Goal: Task Accomplishment & Management: Use online tool/utility

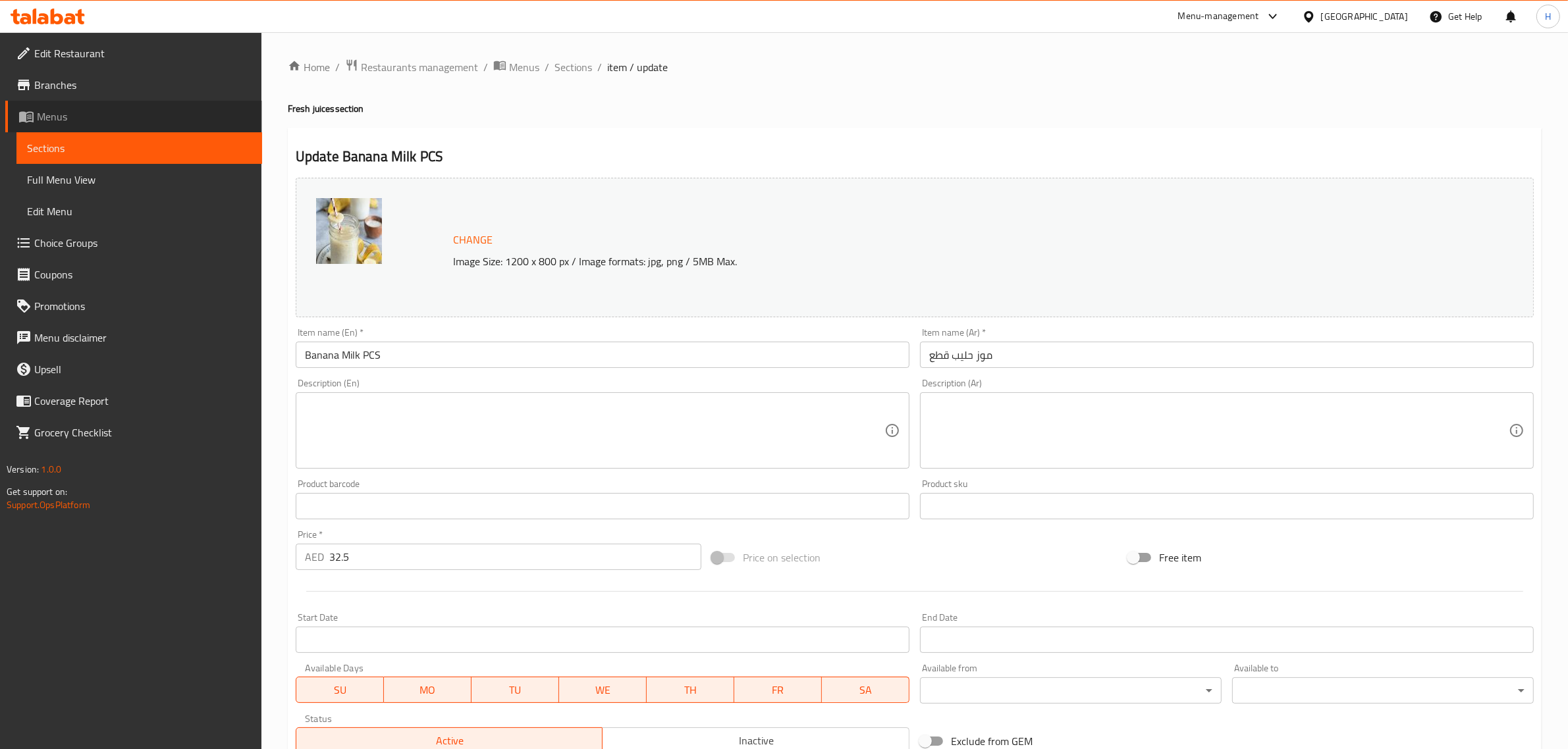
click at [118, 116] on span "Menus" at bounding box center [144, 116] width 214 height 16
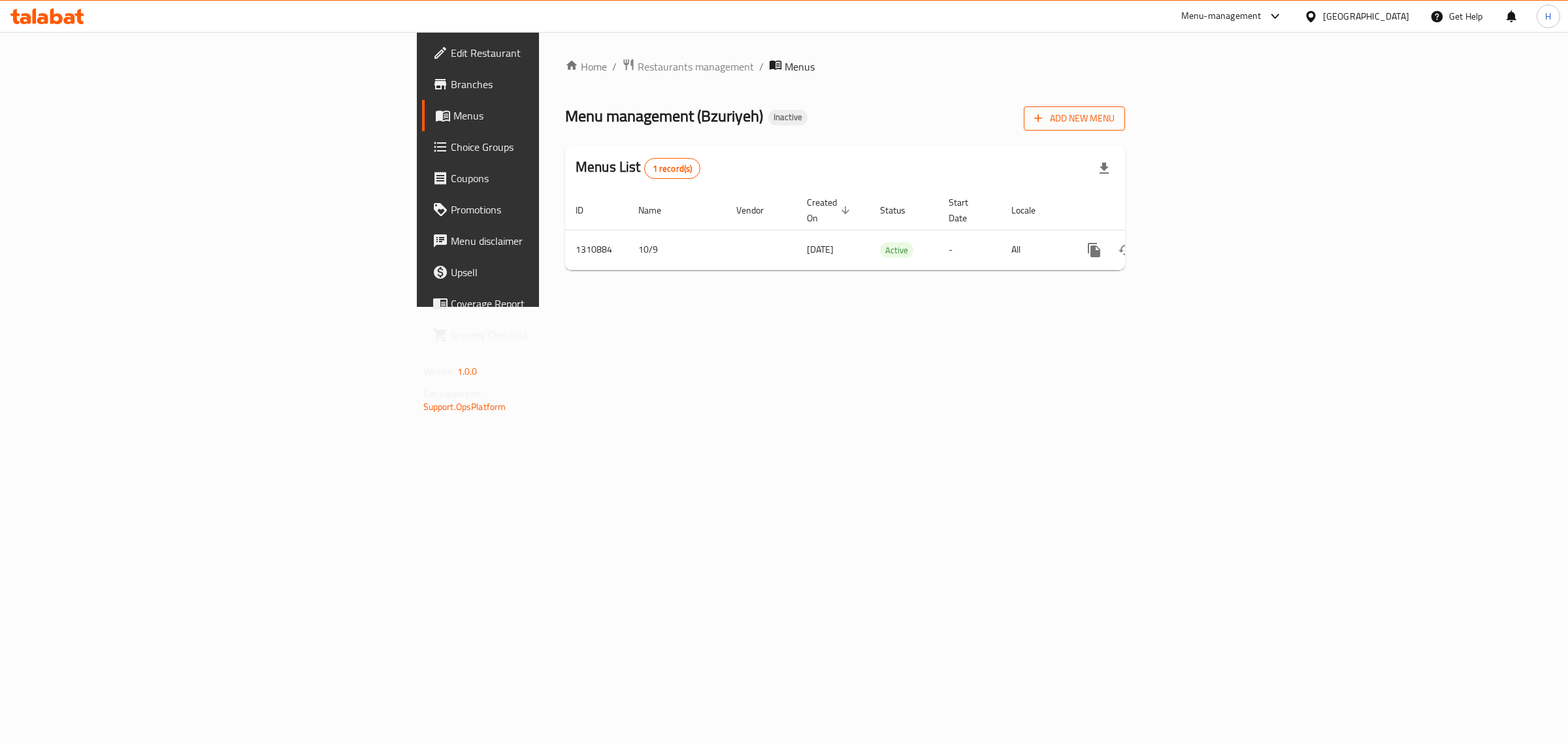
click at [1114, 111] on span "Add New Menu" at bounding box center [1074, 118] width 81 height 16
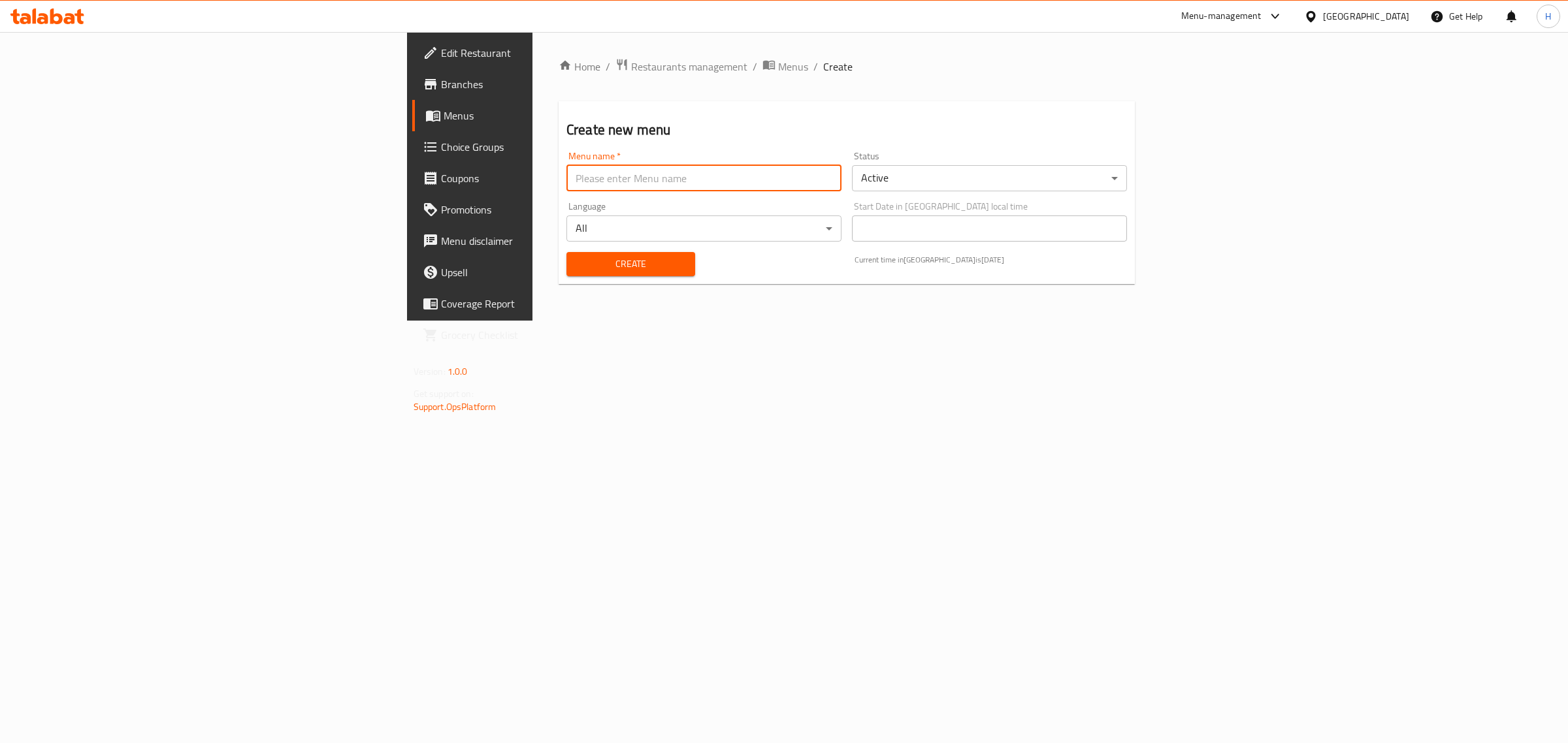
click at [566, 172] on input "text" at bounding box center [703, 178] width 275 height 26
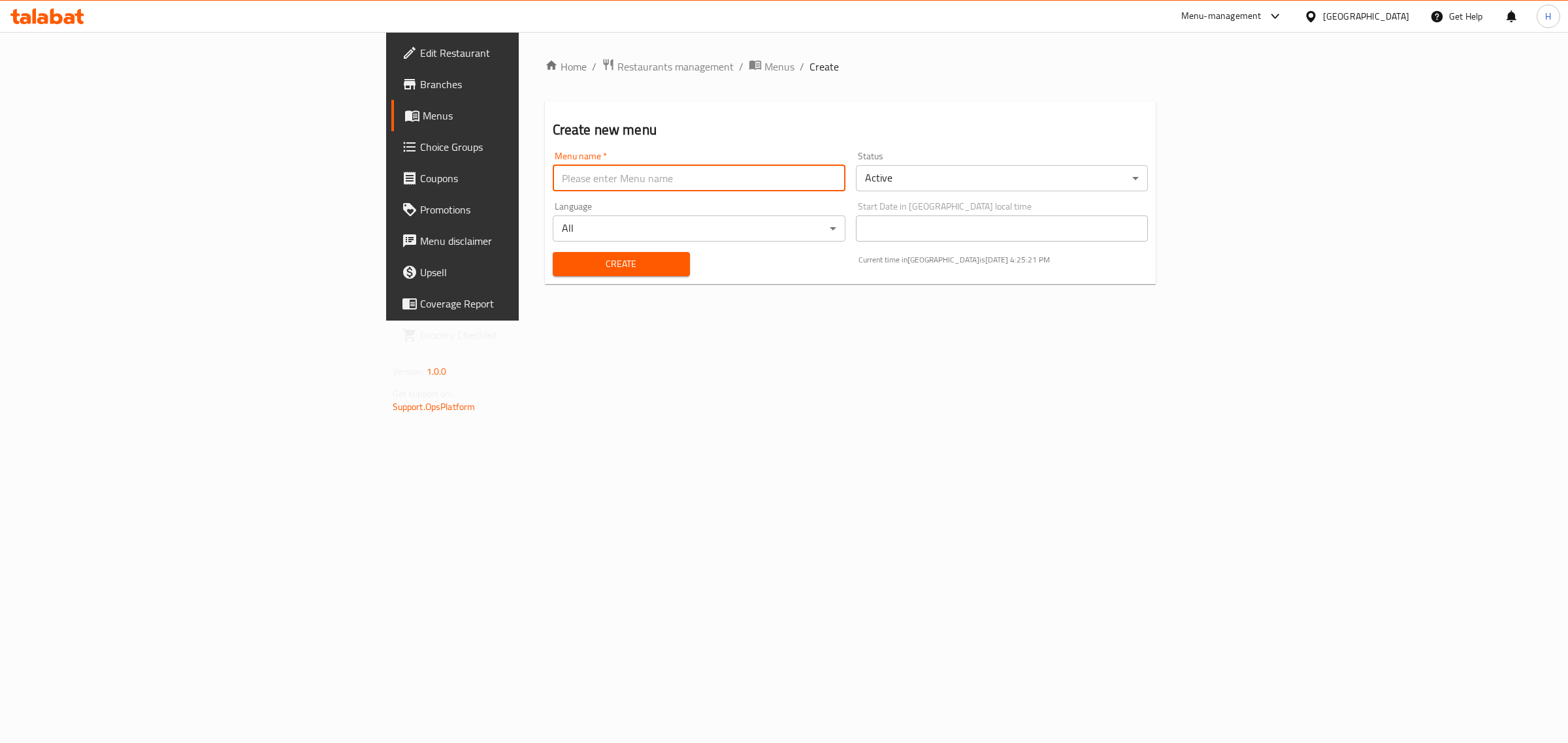
type input "New Menu"
click at [563, 265] on span "Create" at bounding box center [621, 264] width 117 height 16
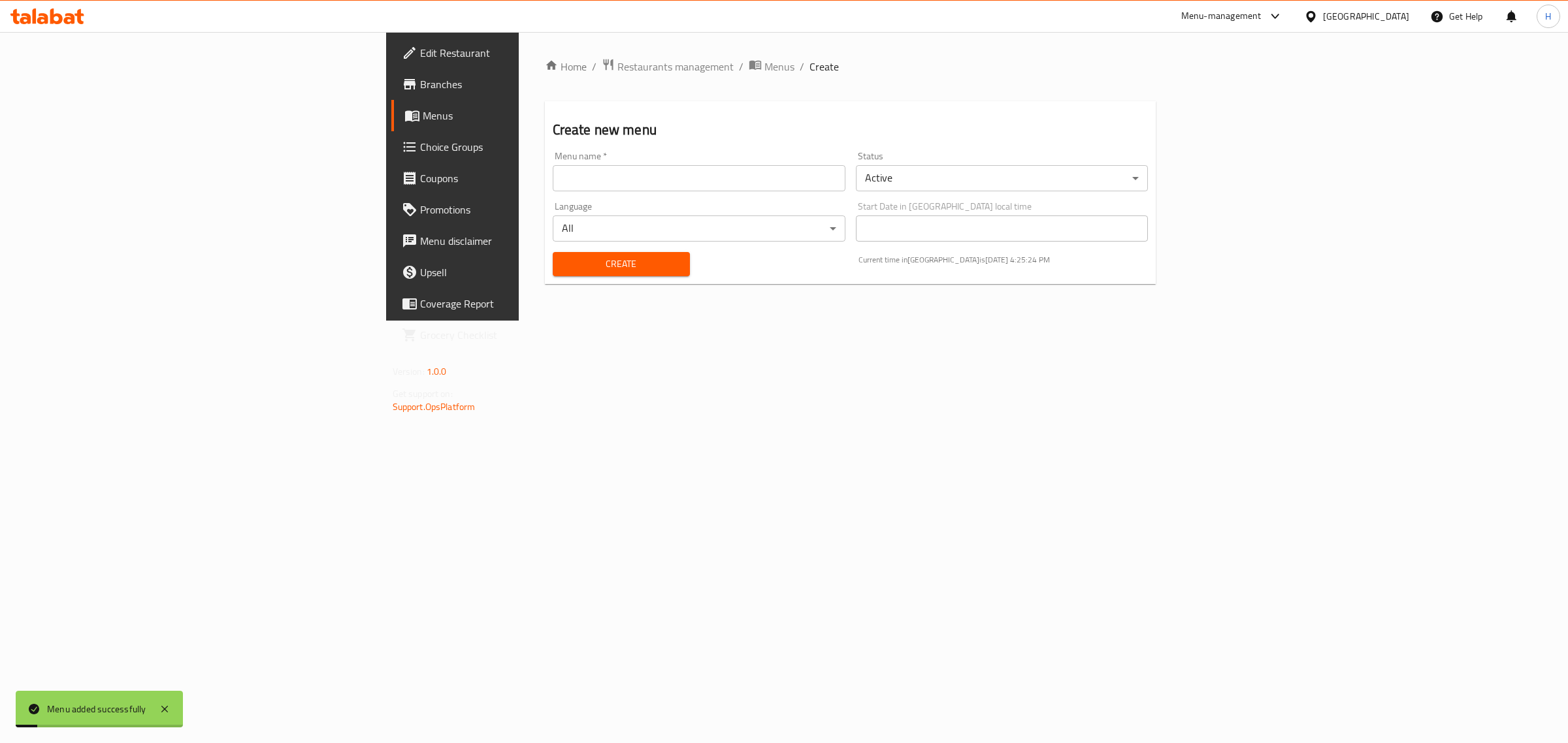
click at [423, 122] on span "Menus" at bounding box center [531, 115] width 215 height 15
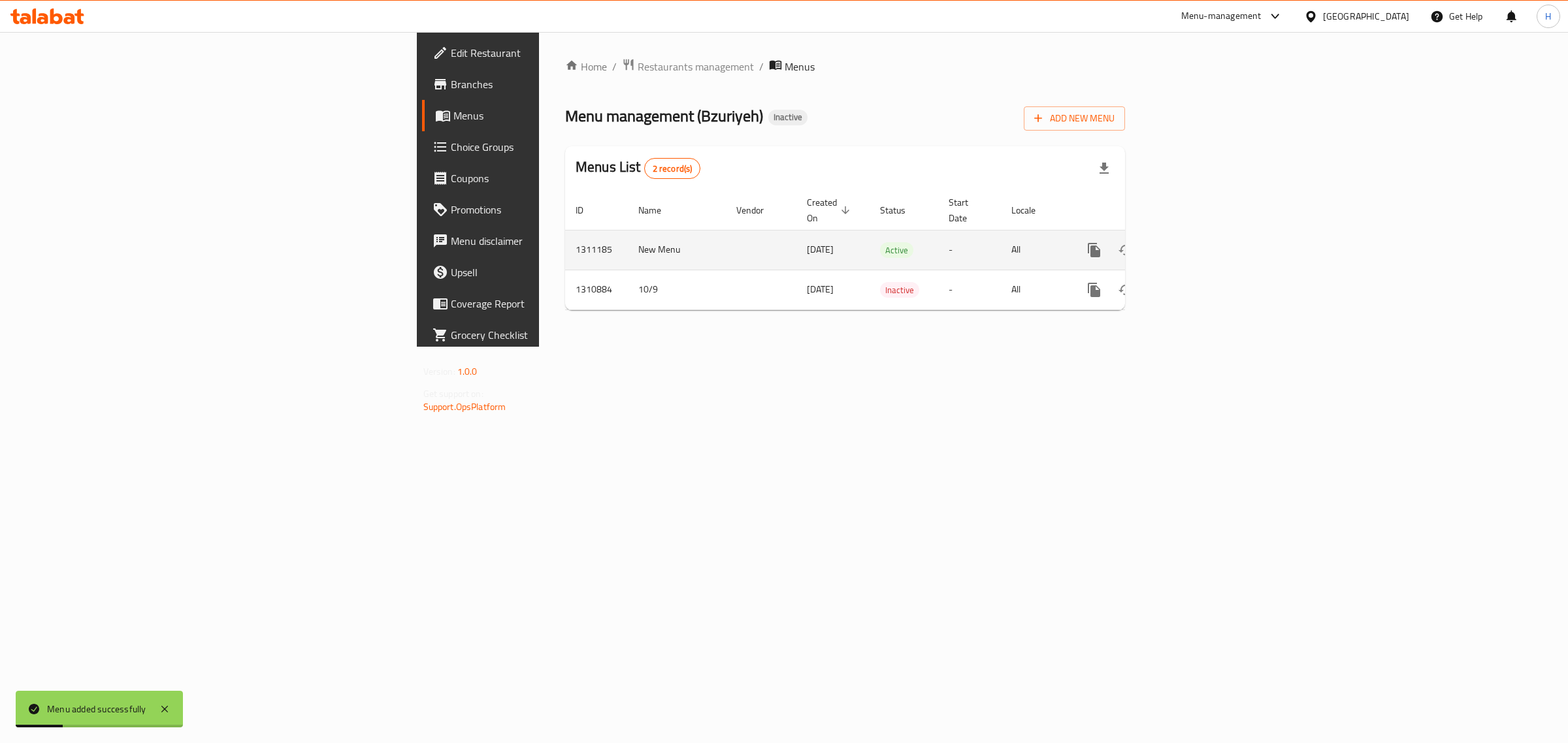
click at [1196, 242] on icon "enhanced table" at bounding box center [1187, 249] width 15 height 15
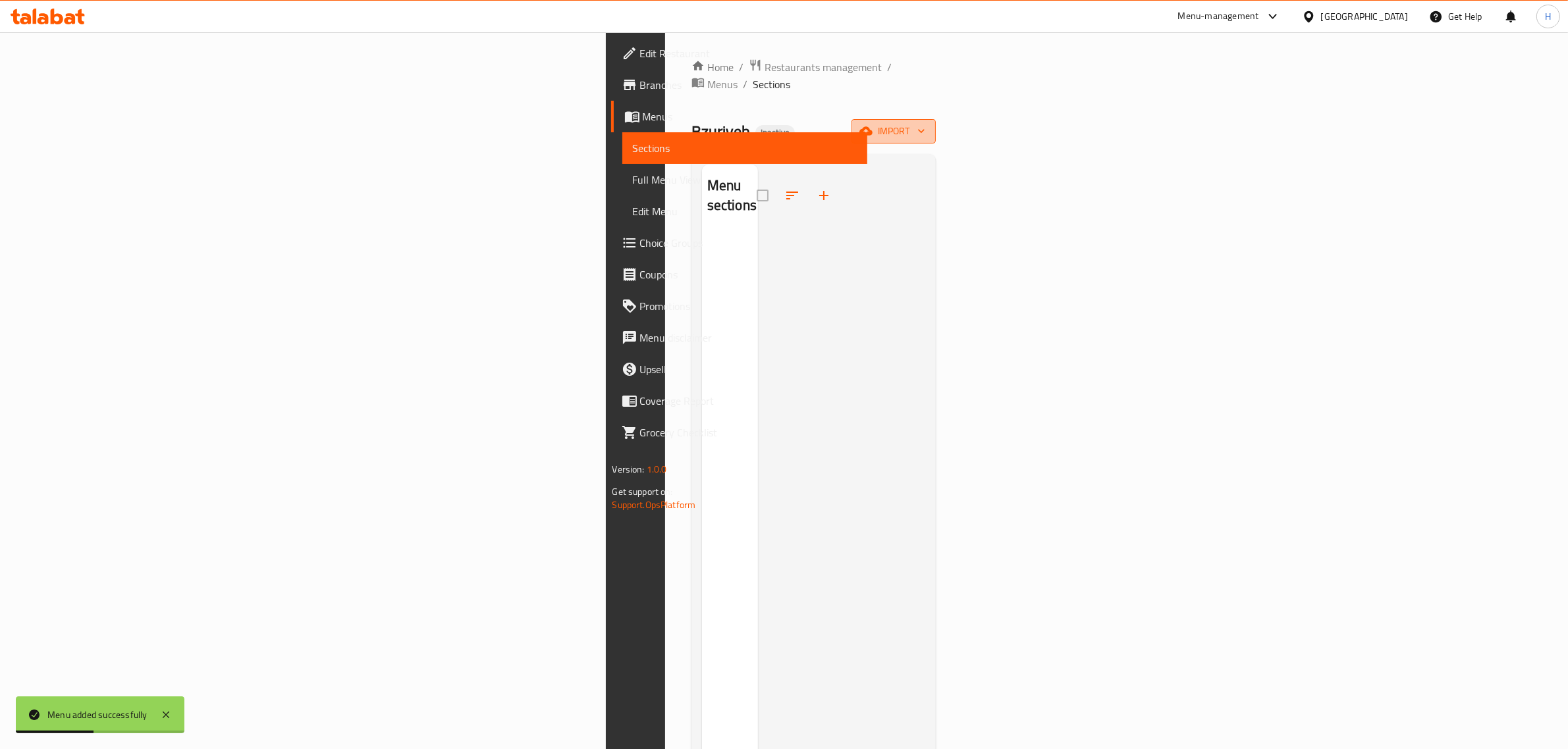
click at [873, 127] on icon "button" at bounding box center [866, 131] width 13 height 8
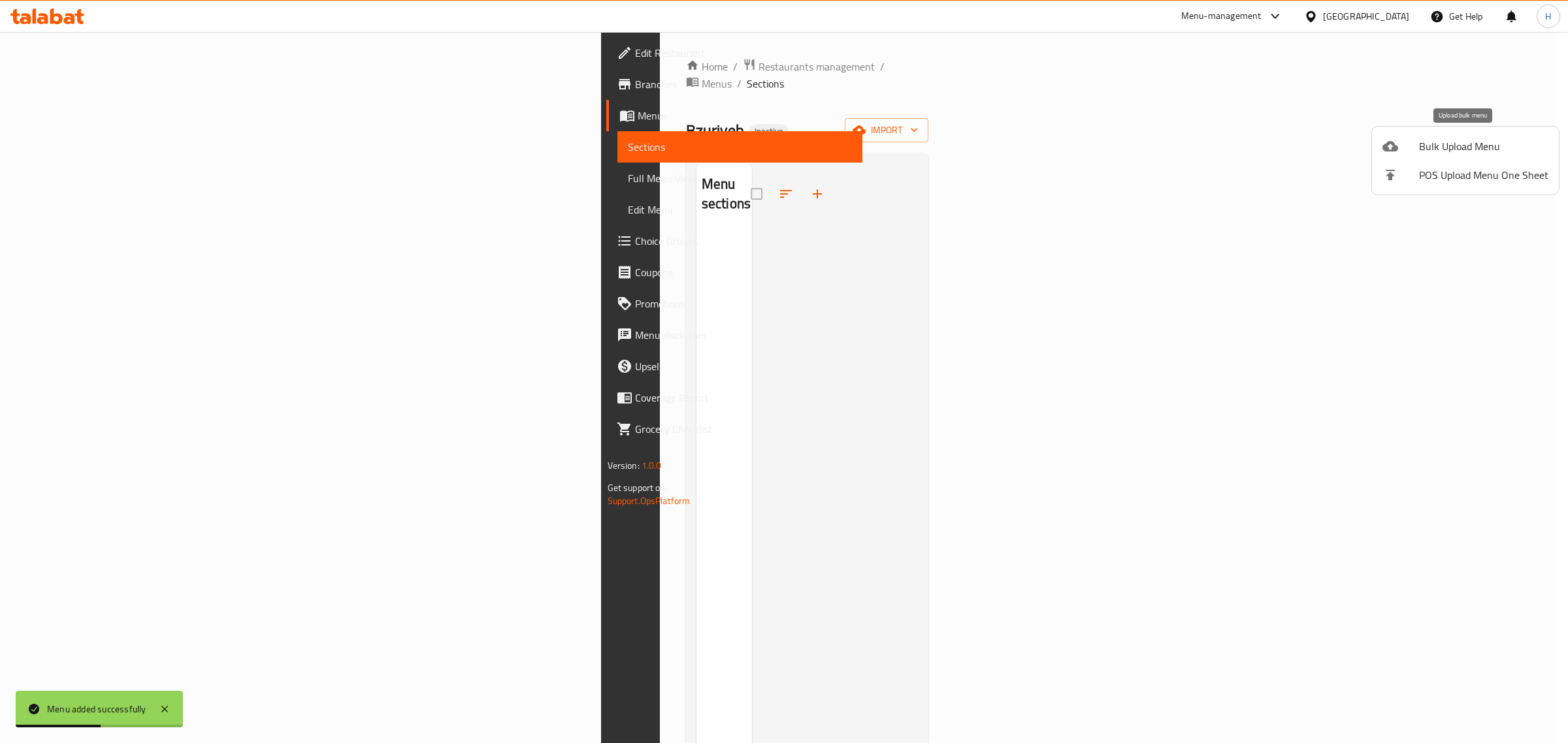
click at [1420, 147] on span "Bulk Upload Menu" at bounding box center [1483, 146] width 130 height 15
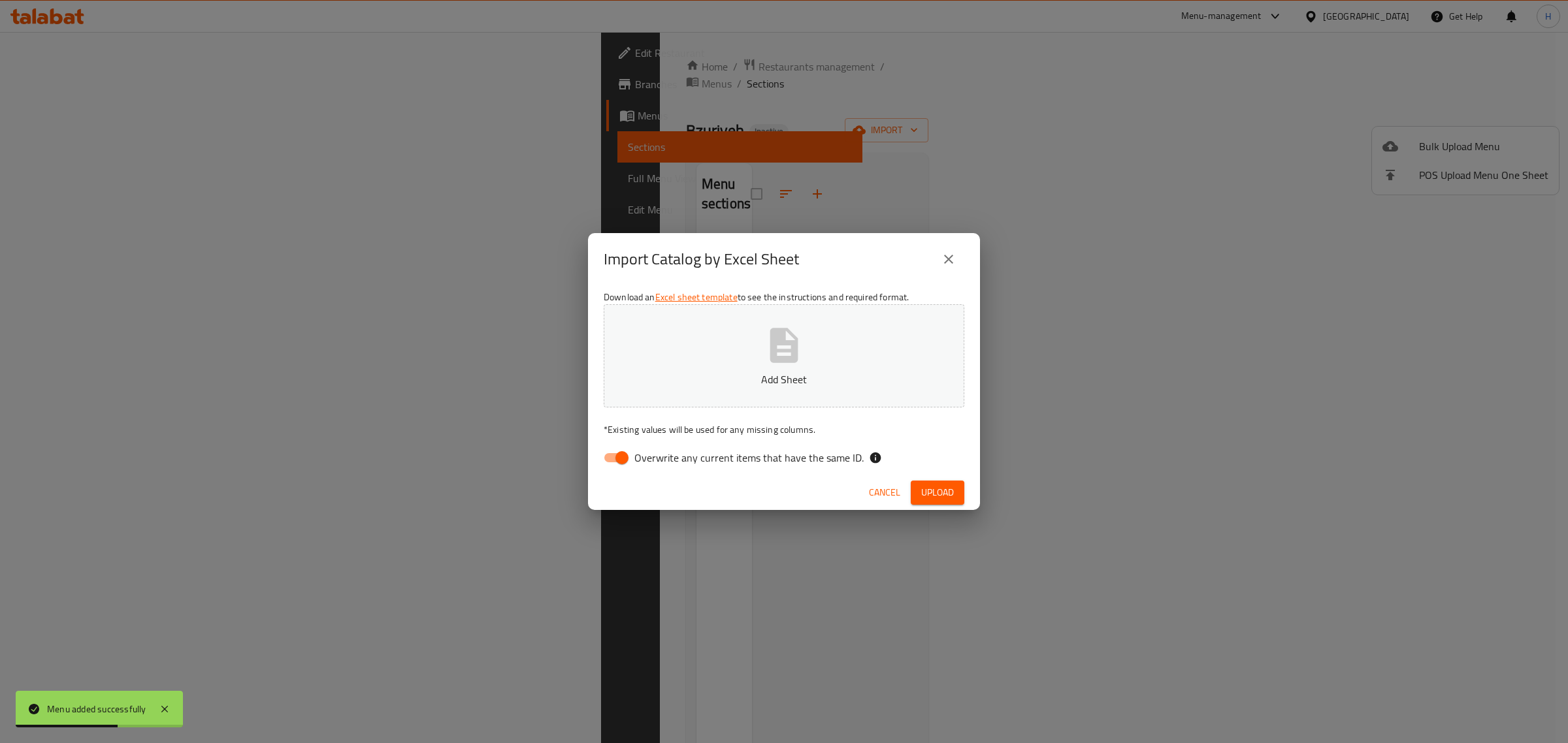
click at [614, 464] on input "Overwrite any current items that have the same ID." at bounding box center [621, 458] width 74 height 24
checkbox input "false"
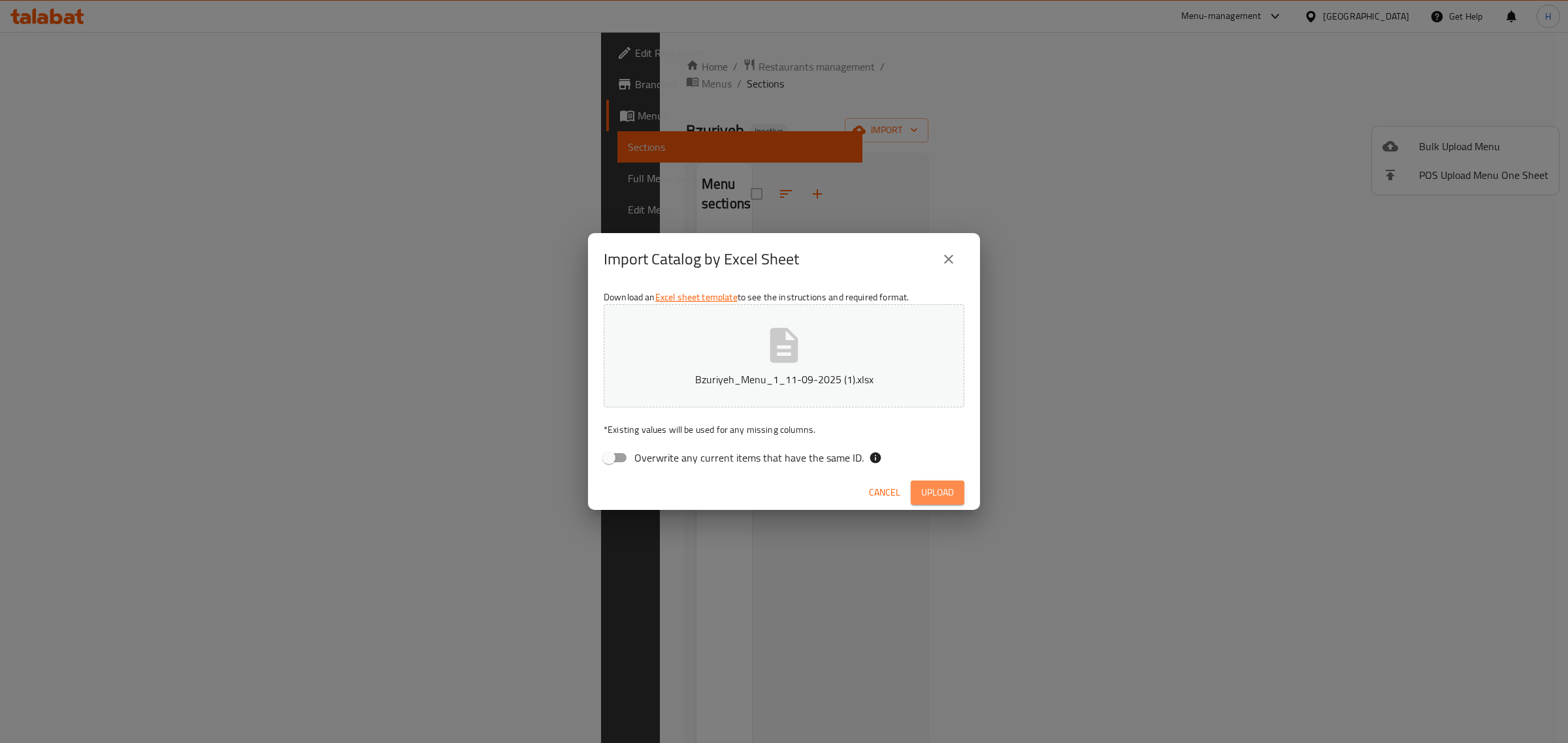
drag, startPoint x: 958, startPoint y: 491, endPoint x: 976, endPoint y: 502, distance: 21.1
click at [958, 491] on button "Upload" at bounding box center [937, 493] width 54 height 24
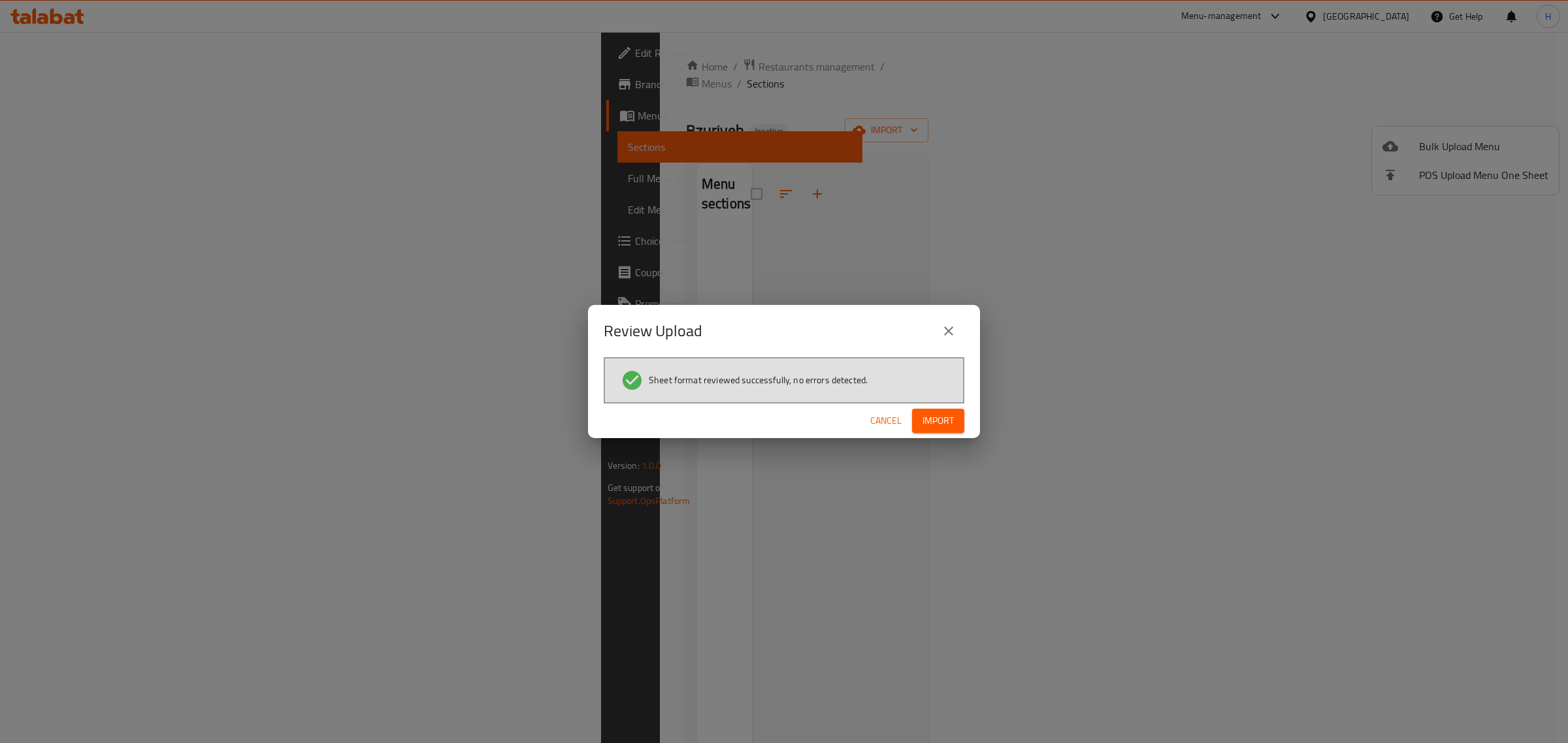
click at [954, 415] on button "Import" at bounding box center [938, 421] width 52 height 24
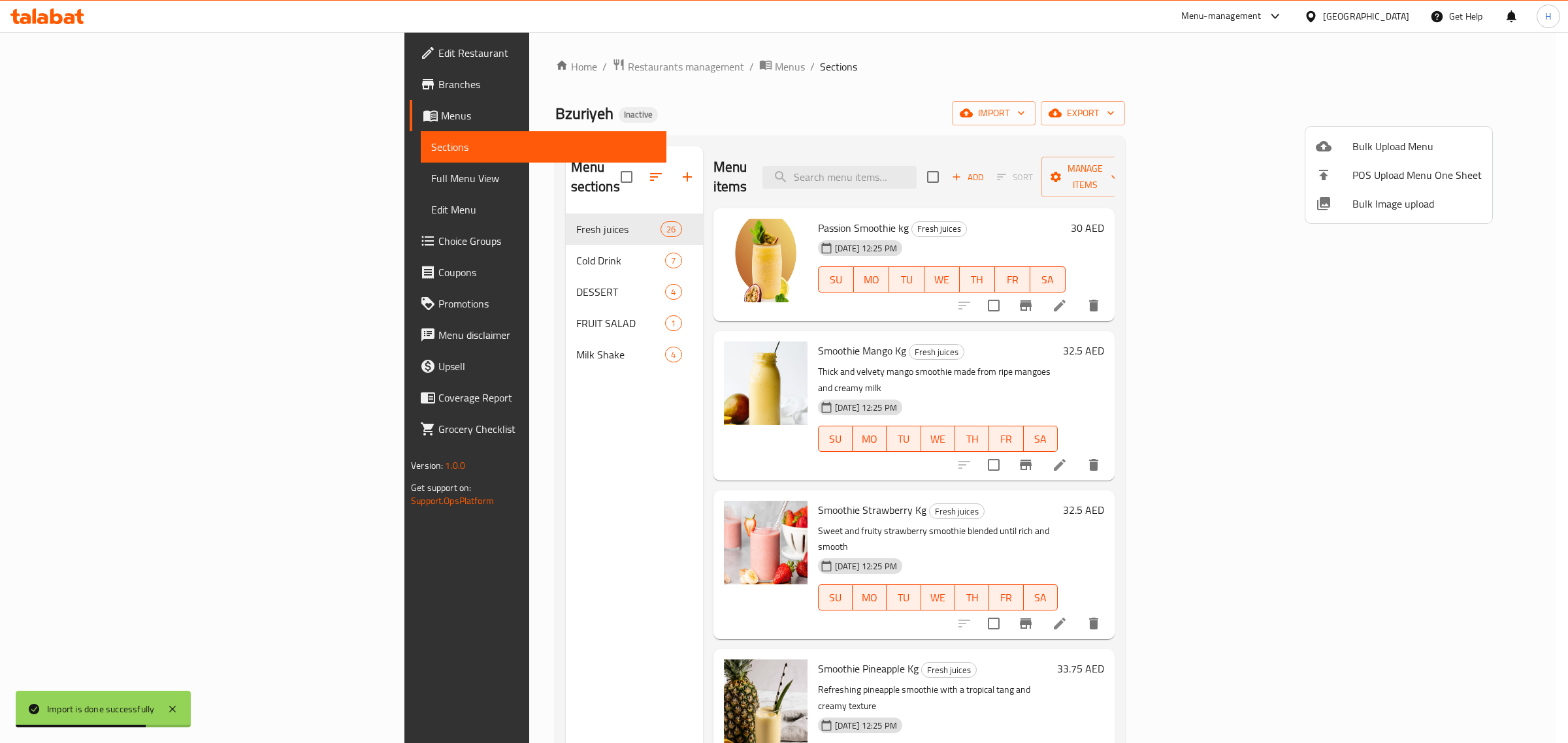
click at [43, 174] on div at bounding box center [784, 372] width 1568 height 743
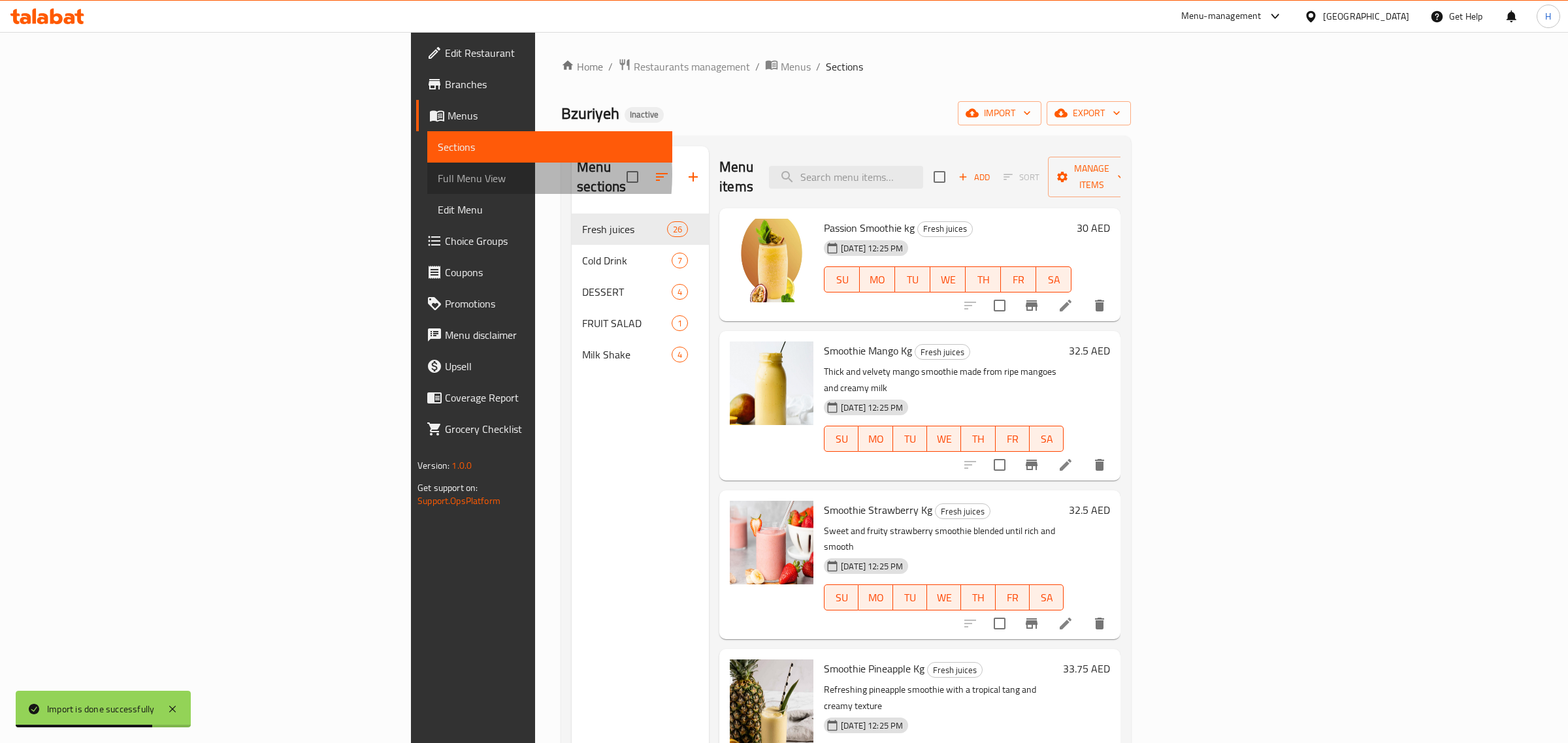
click at [438, 174] on span "Full Menu View" at bounding box center [550, 178] width 225 height 15
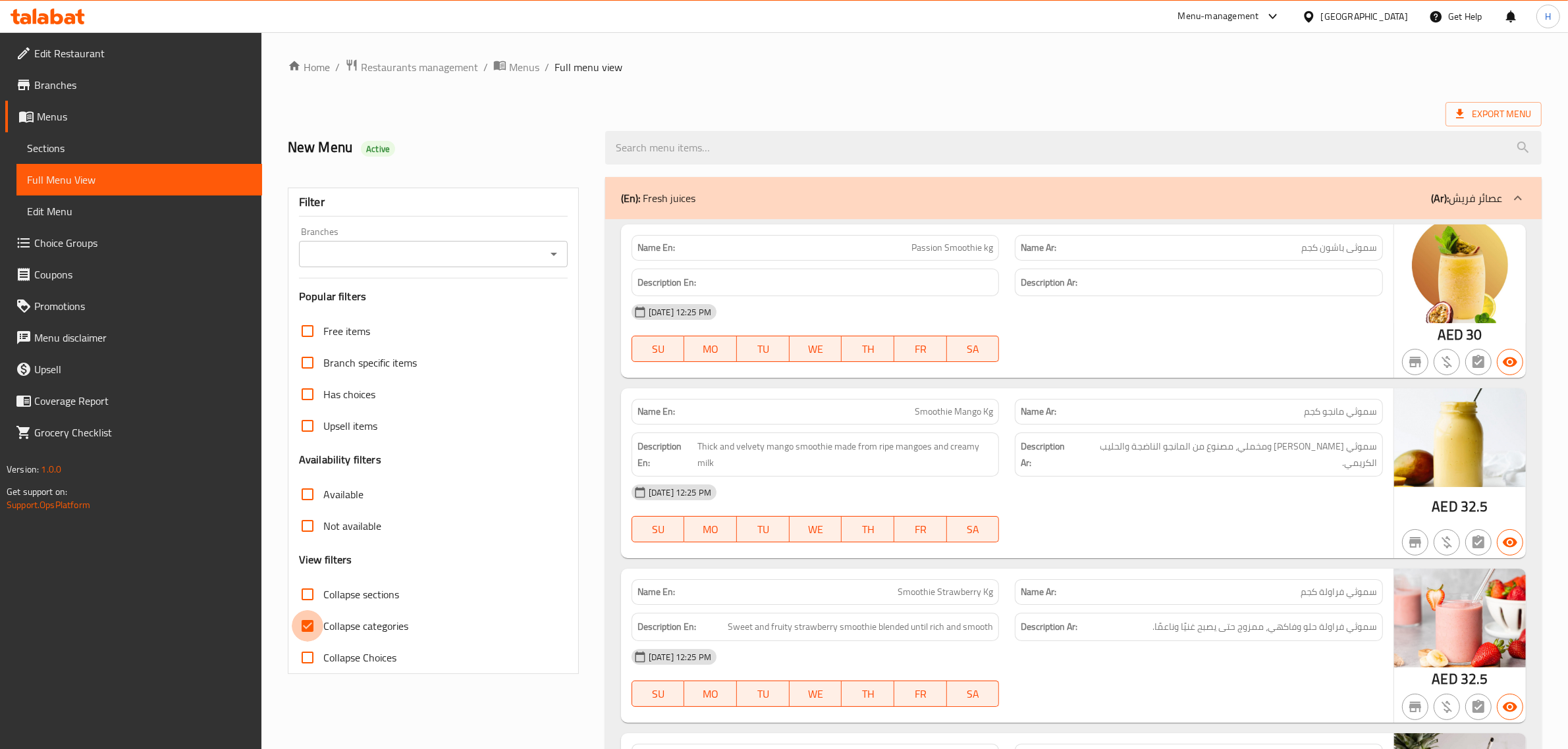
click at [315, 624] on input "Collapse categories" at bounding box center [307, 626] width 31 height 31
checkbox input "false"
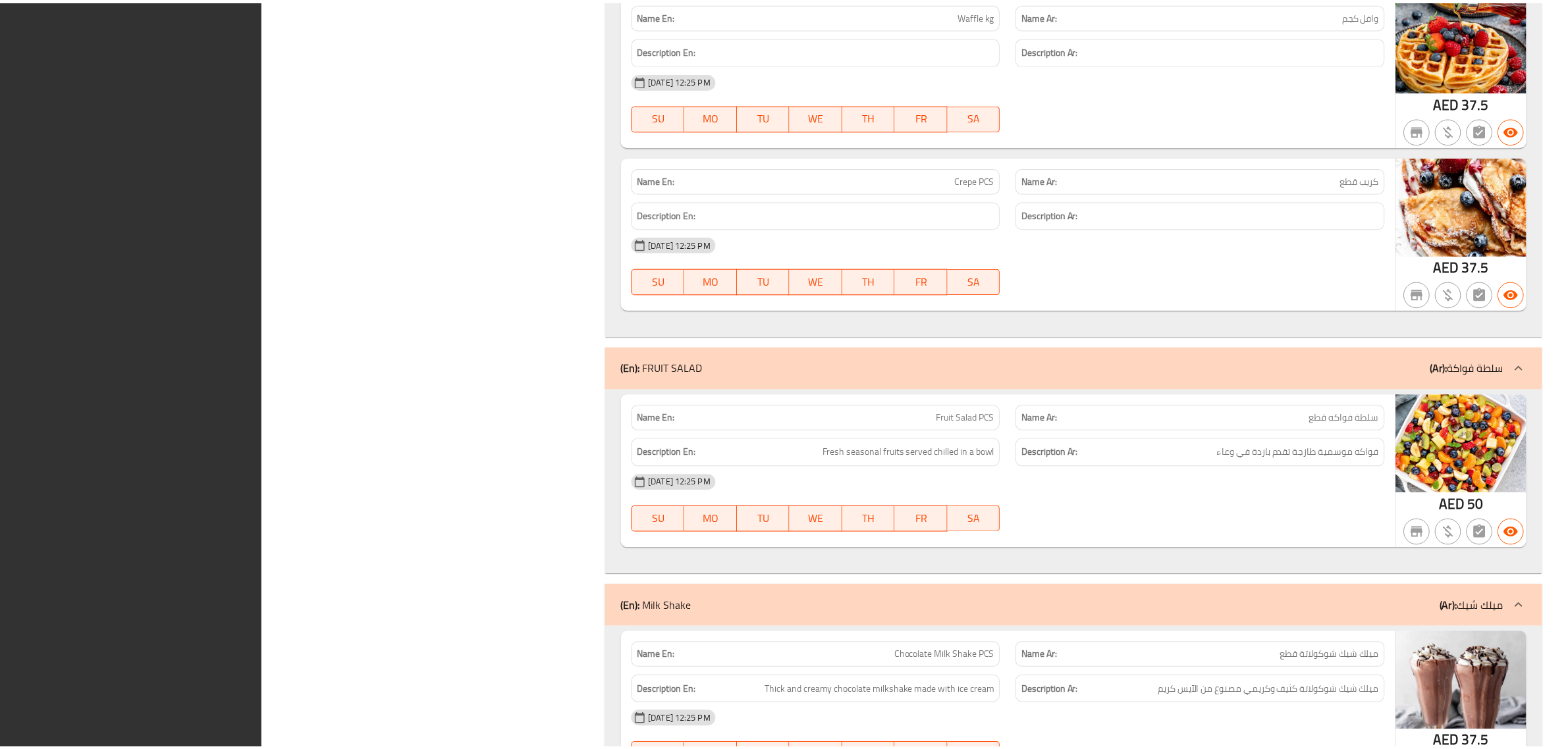
scroll to position [6750, 0]
